Goal: Find specific page/section: Find specific page/section

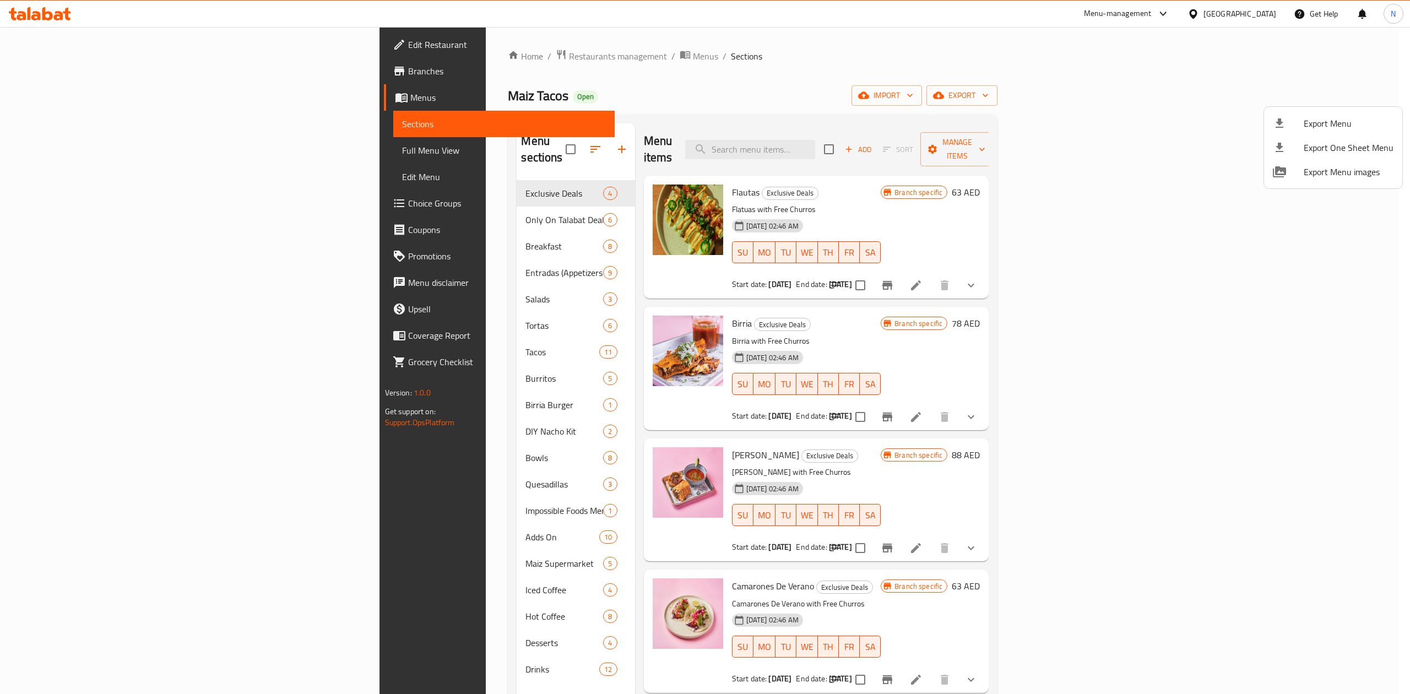
click at [1263, 9] on div at bounding box center [705, 347] width 1410 height 694
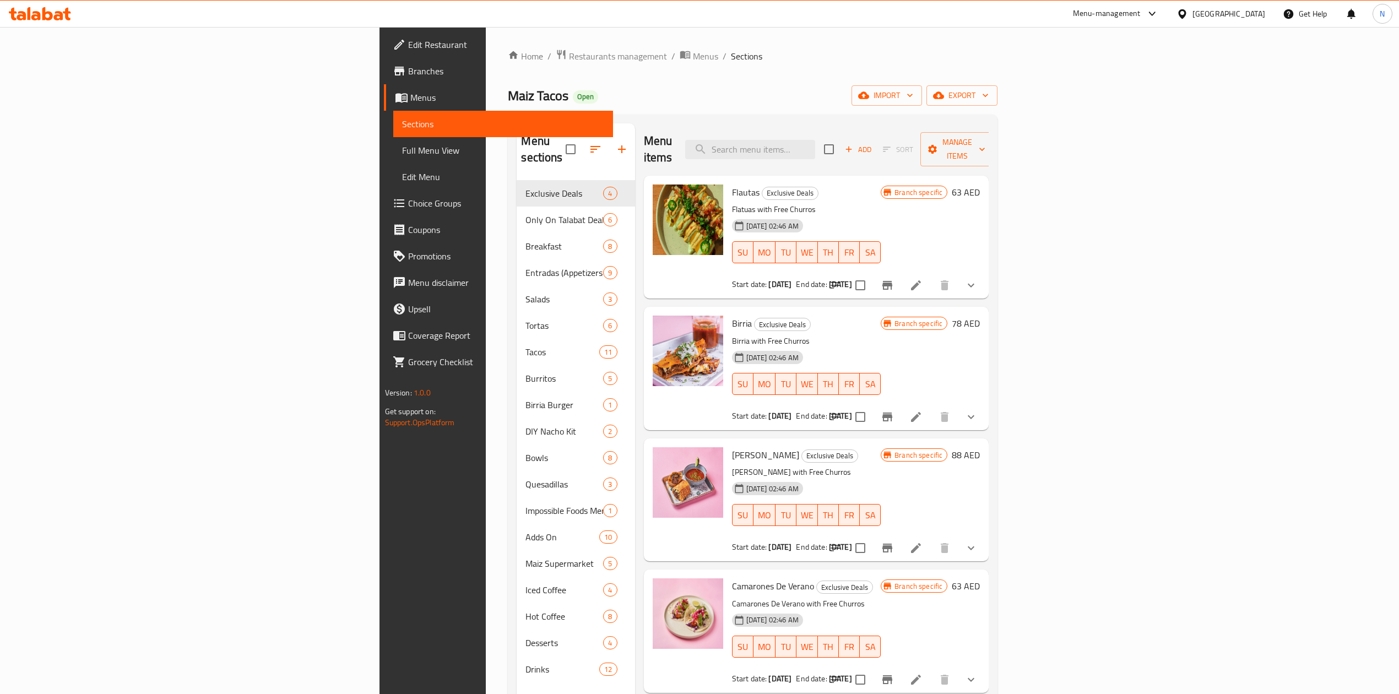
click at [1261, 12] on div "[GEOGRAPHIC_DATA]" at bounding box center [1228, 14] width 73 height 12
click at [1131, 142] on div "[GEOGRAPHIC_DATA]" at bounding box center [1181, 138] width 165 height 25
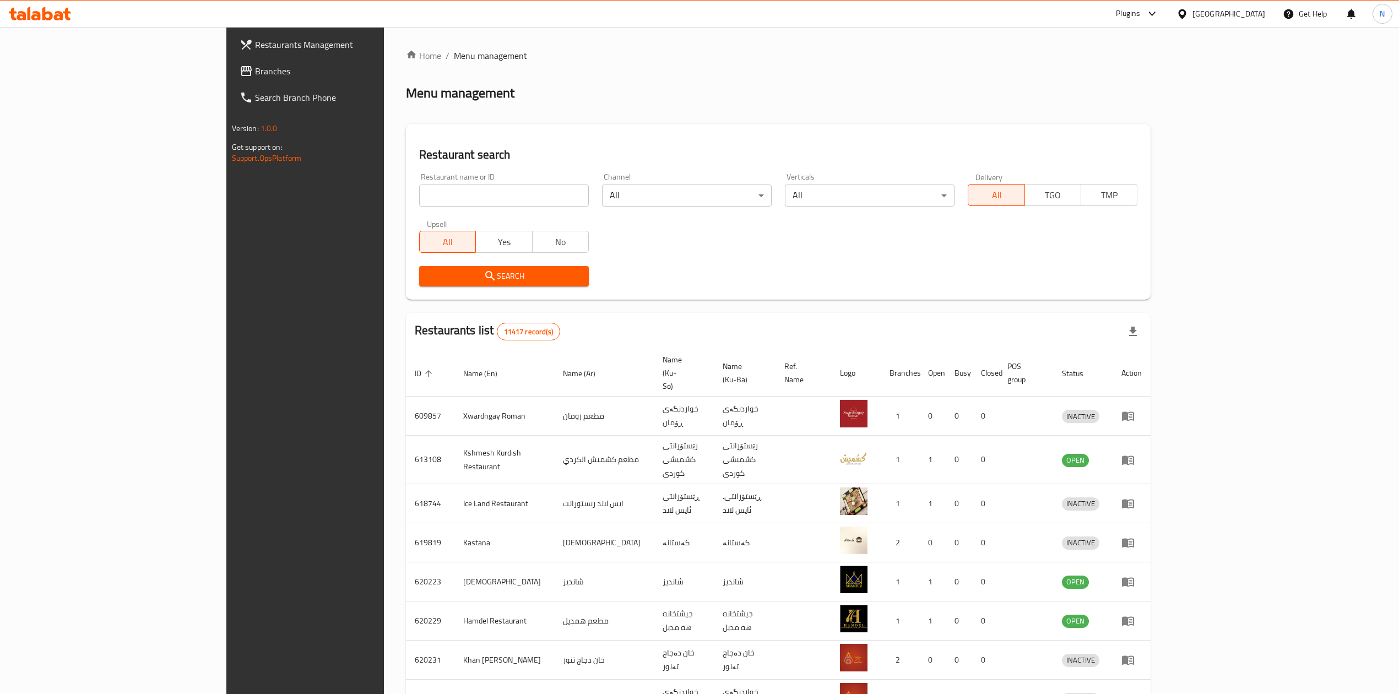
click at [419, 197] on input "search" at bounding box center [504, 195] width 170 height 22
type input "[PERSON_NAME]"
drag, startPoint x: 401, startPoint y: 286, endPoint x: 401, endPoint y: 279, distance: 7.7
click at [412, 285] on div "Search" at bounding box center [503, 276] width 183 height 34
click at [428, 279] on span "Search" at bounding box center [504, 276] width 152 height 14
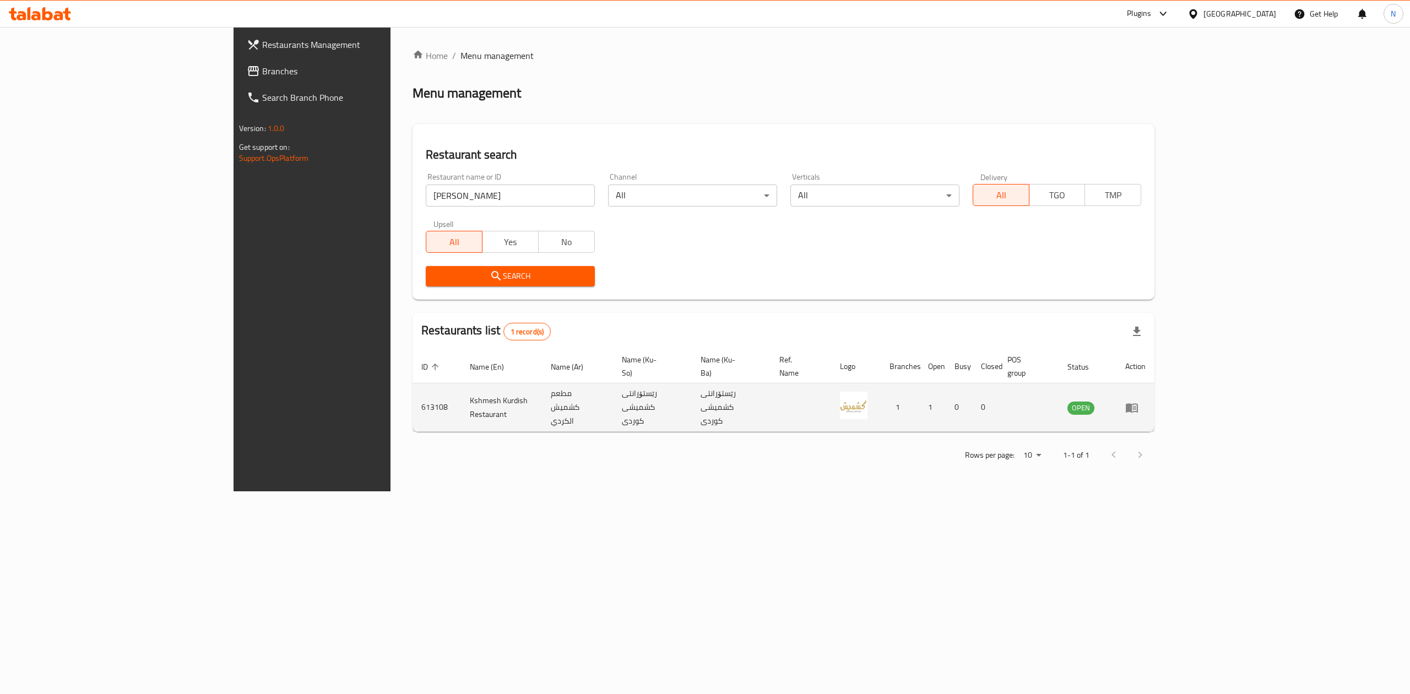
click at [461, 393] on td "Kshmesh Kurdish Restaurant" at bounding box center [501, 407] width 81 height 48
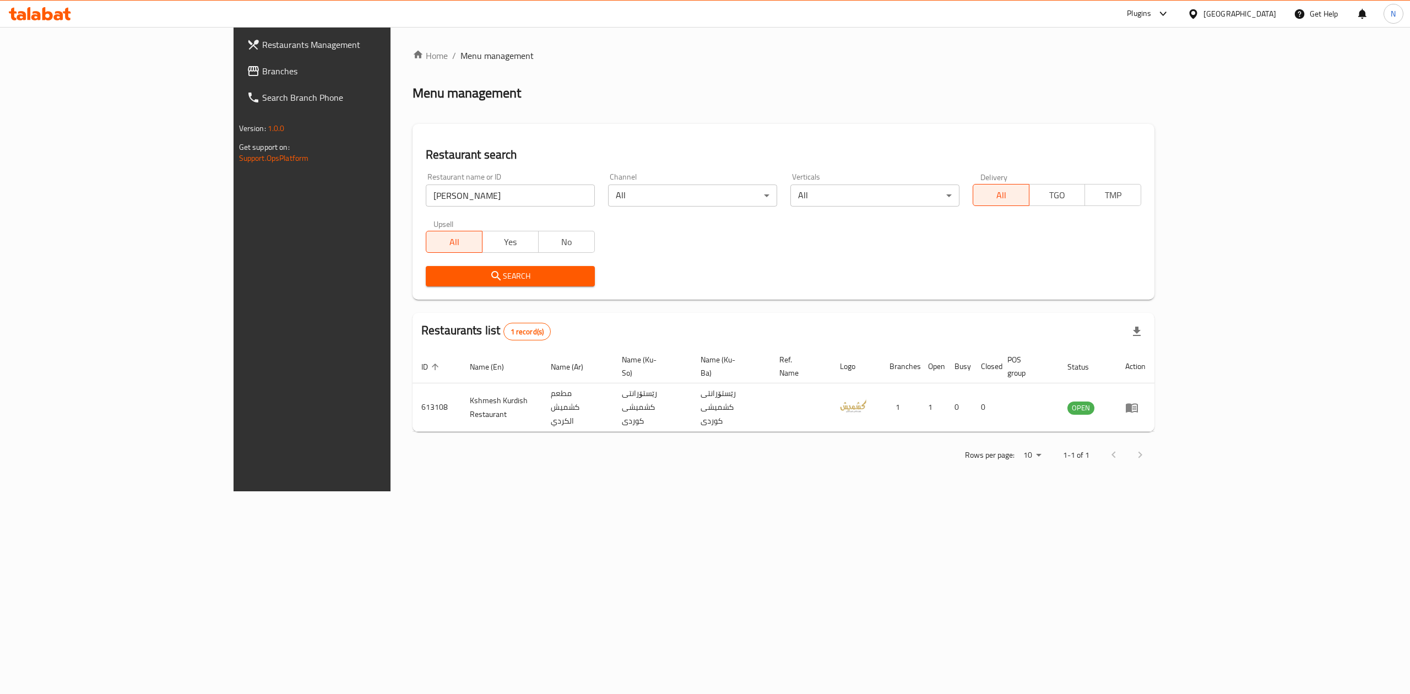
click at [637, 491] on div "Home / Menu management Menu management Restaurant search Restaurant name or ID …" at bounding box center [783, 259] width 786 height 464
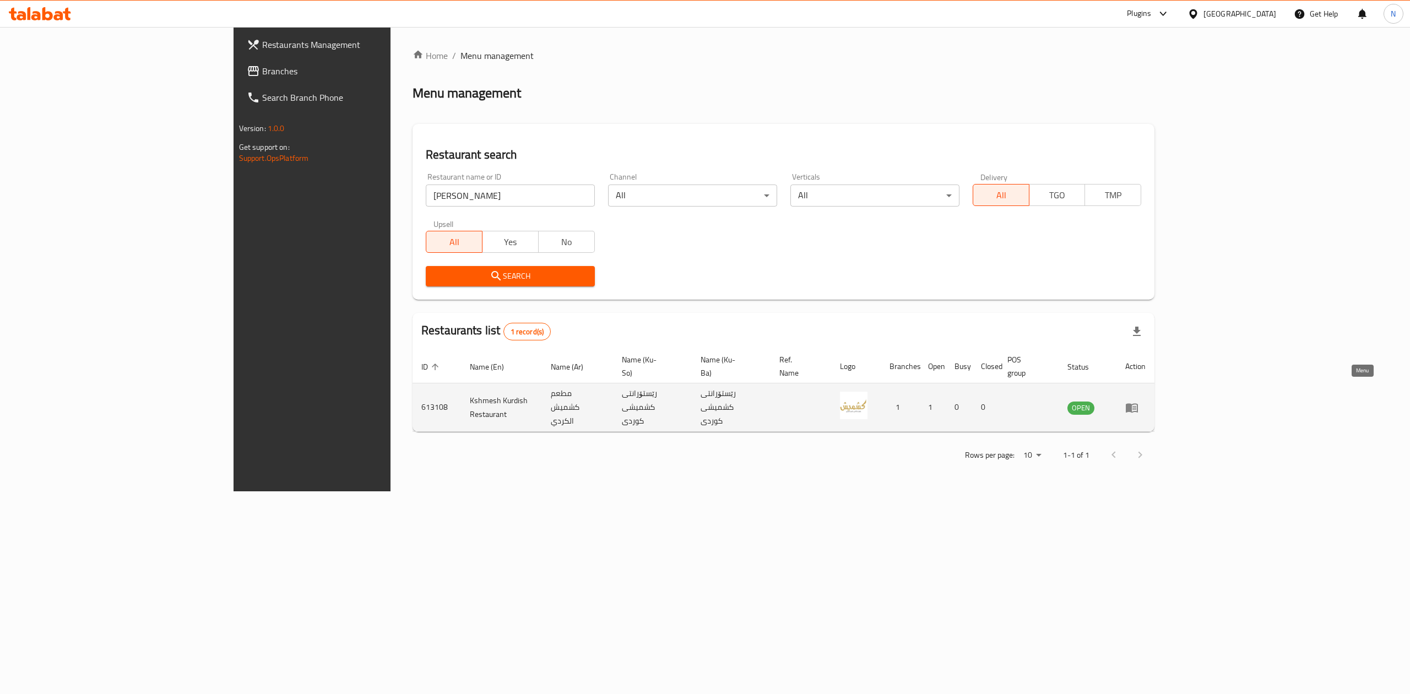
click at [1138, 403] on icon "enhanced table" at bounding box center [1131, 407] width 12 height 9
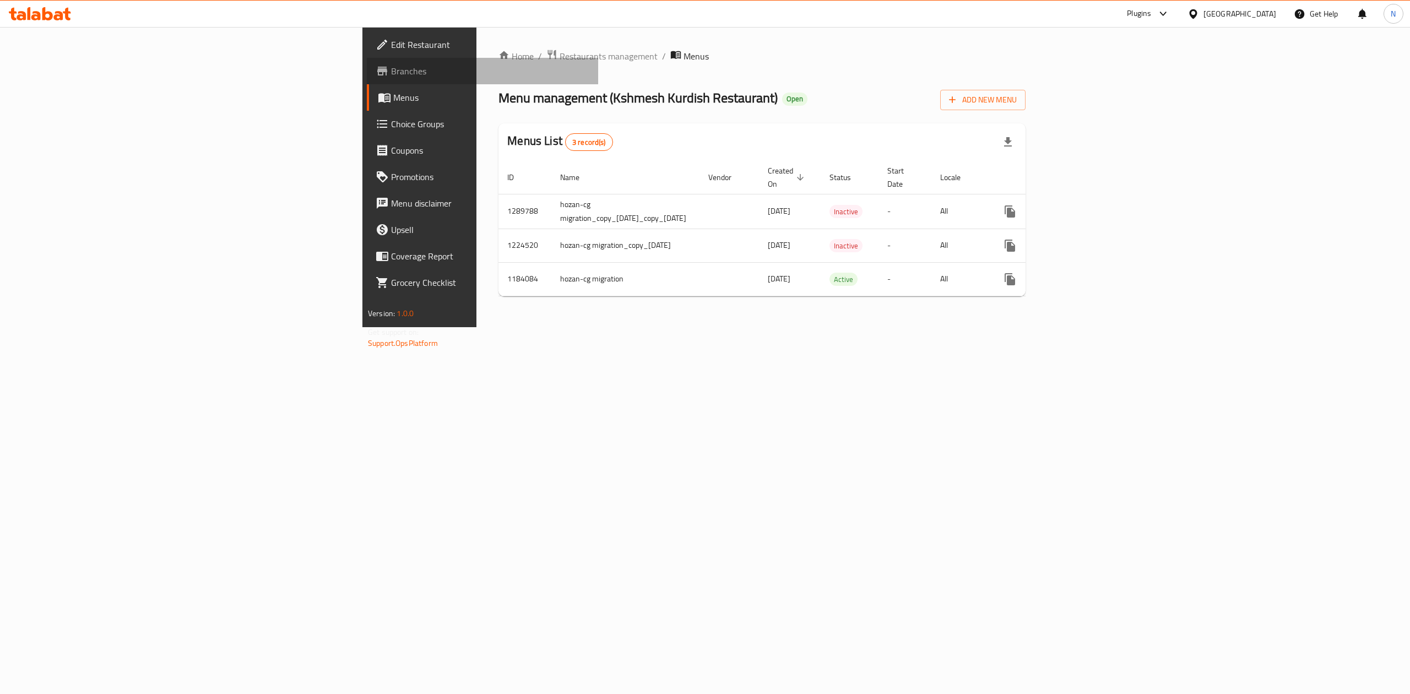
click at [391, 69] on span "Branches" at bounding box center [490, 70] width 198 height 13
